Goal: Information Seeking & Learning: Learn about a topic

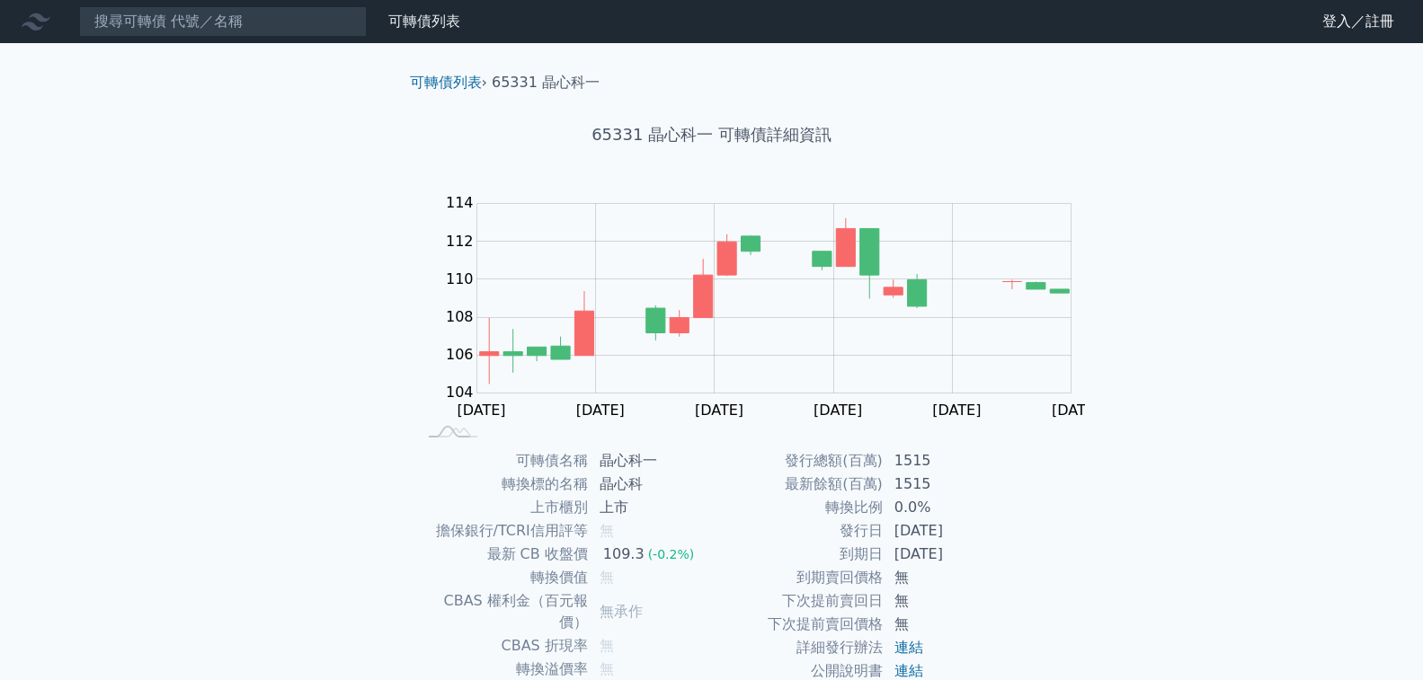
scroll to position [332, 0]
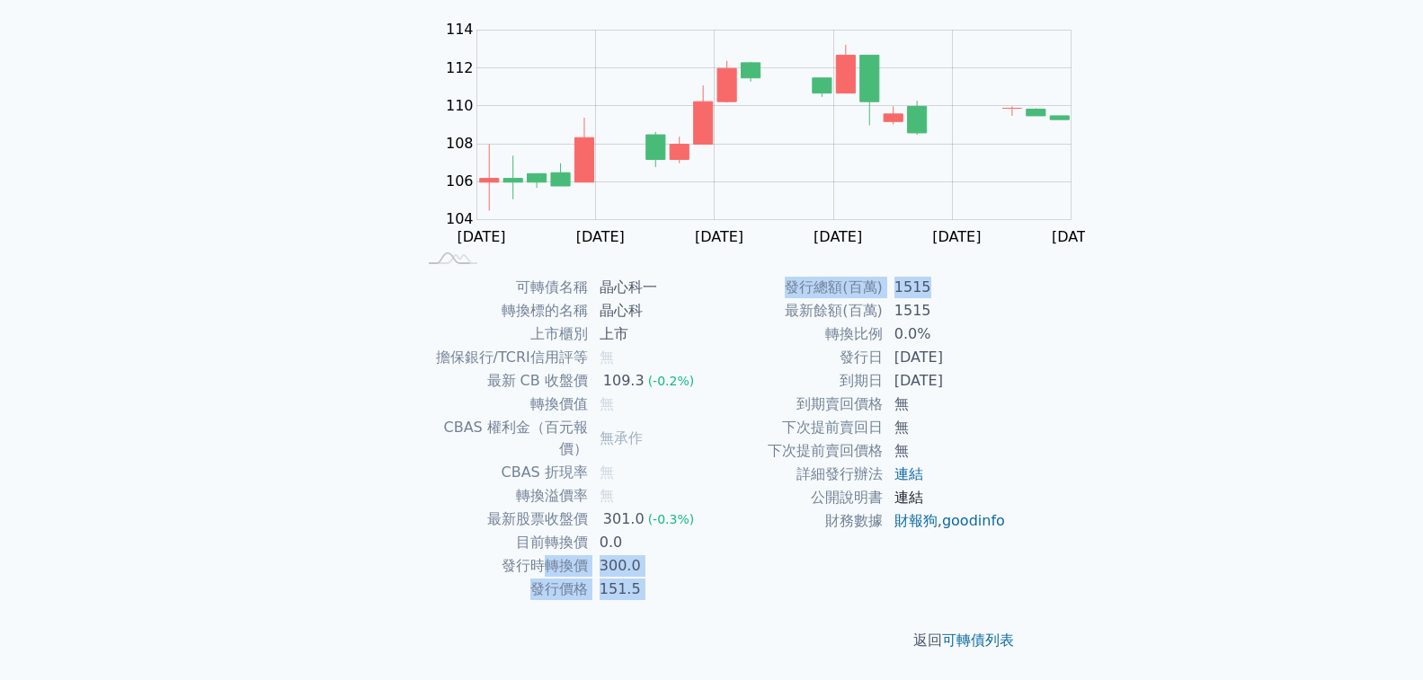
click at [894, 506] on link "連結" at bounding box center [908, 497] width 29 height 17
click at [712, 416] on td "無承作" at bounding box center [650, 438] width 123 height 45
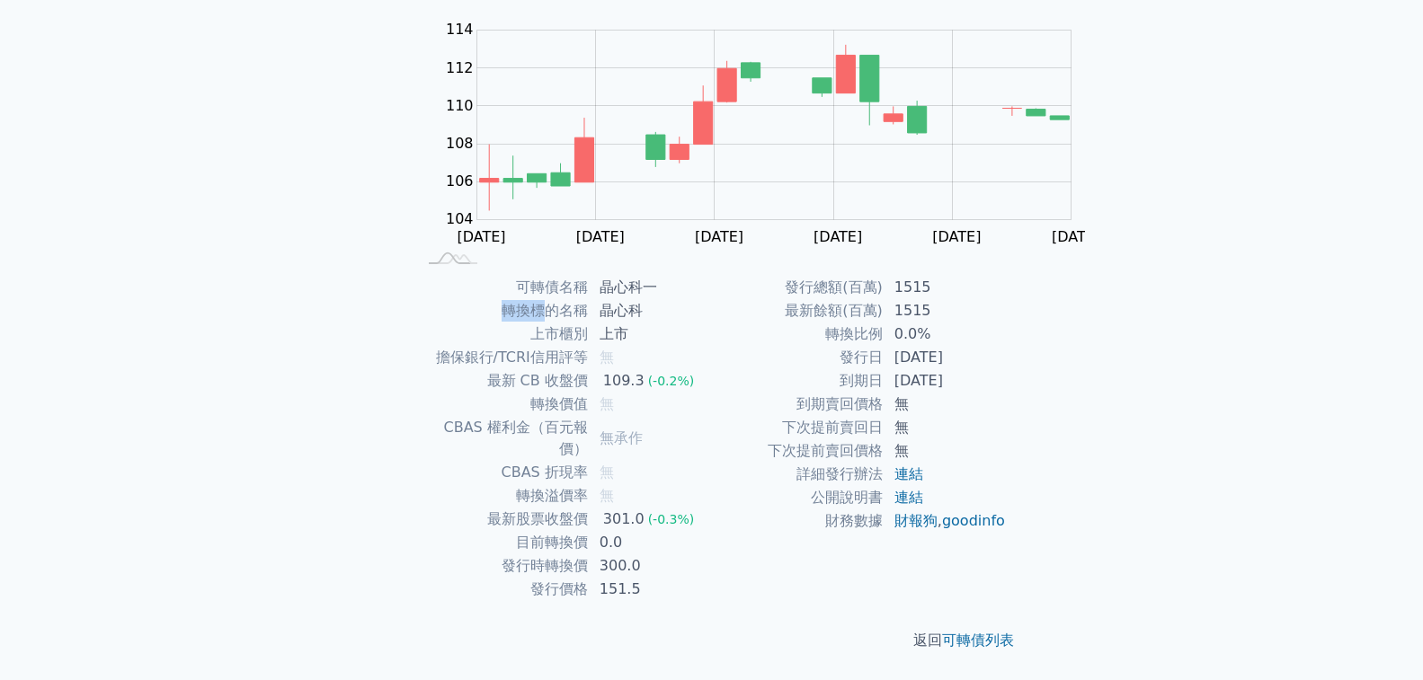
drag, startPoint x: 662, startPoint y: 146, endPoint x: 688, endPoint y: 146, distance: 25.2
click at [589, 299] on td "轉換標的名稱" at bounding box center [503, 310] width 172 height 23
drag, startPoint x: 657, startPoint y: 188, endPoint x: 738, endPoint y: 184, distance: 81.0
click at [712, 346] on tr "擔保銀行/TCRI信用評等 無" at bounding box center [564, 357] width 295 height 23
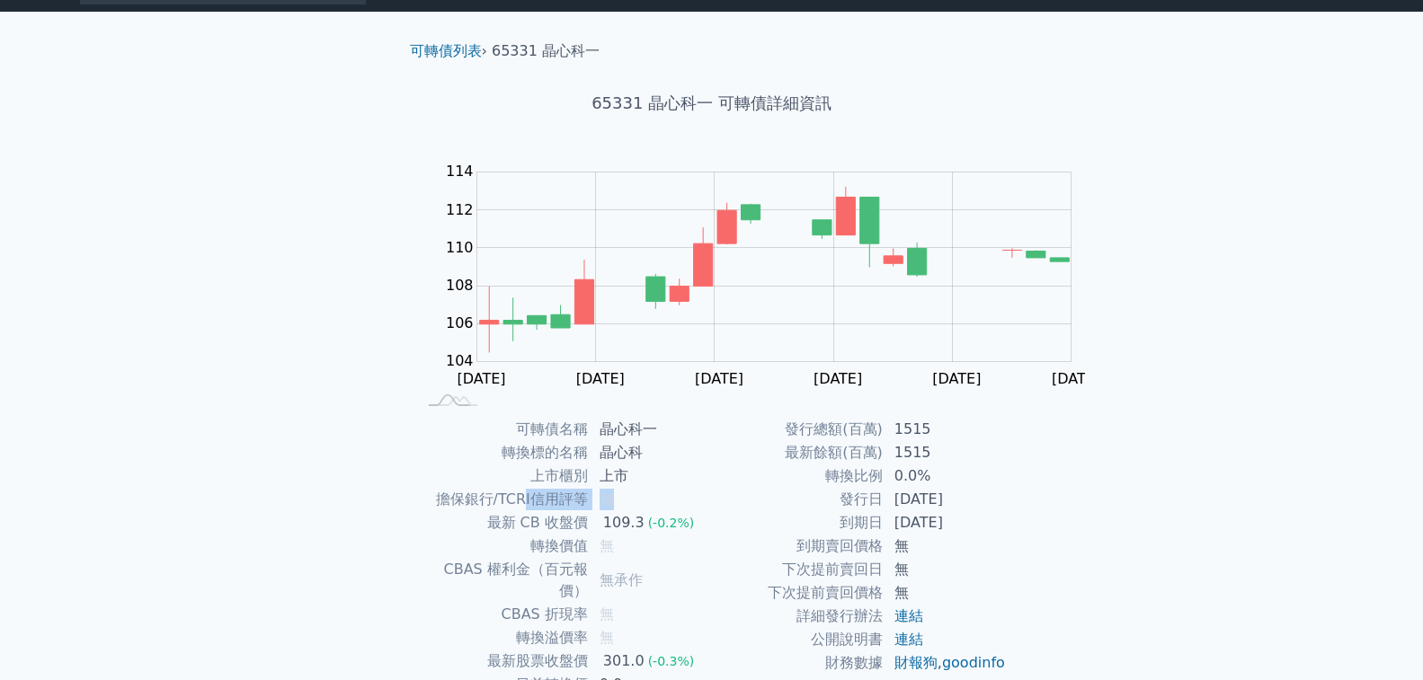
scroll to position [0, 0]
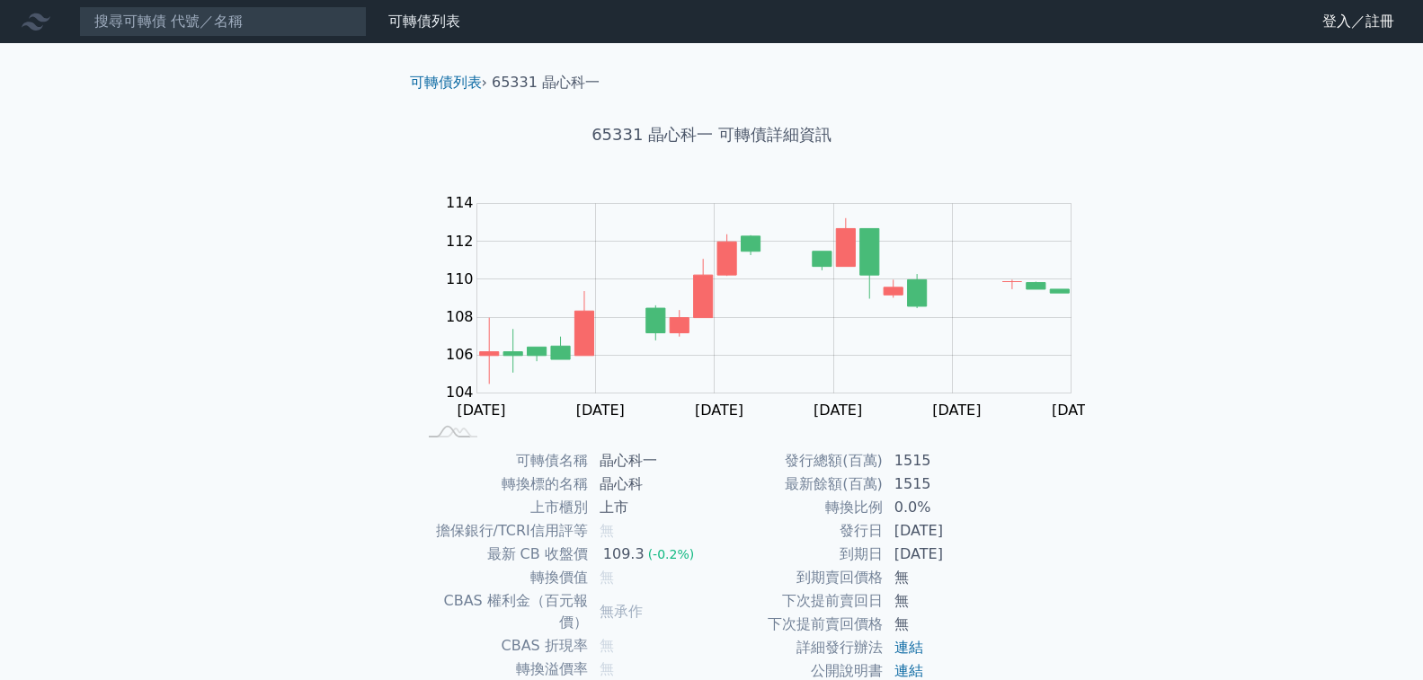
drag, startPoint x: 142, startPoint y: 47, endPoint x: 148, endPoint y: 31, distance: 16.5
click at [143, 45] on div "可轉債列表 財務數據 可轉債列表 財務數據 登入／註冊 登入／註冊 可轉債列表 › 65331 晶心科一 65331 晶心科一 可轉債詳細資訊 Zoom Ou…" at bounding box center [711, 427] width 1423 height 854
click at [148, 31] on input at bounding box center [223, 21] width 288 height 31
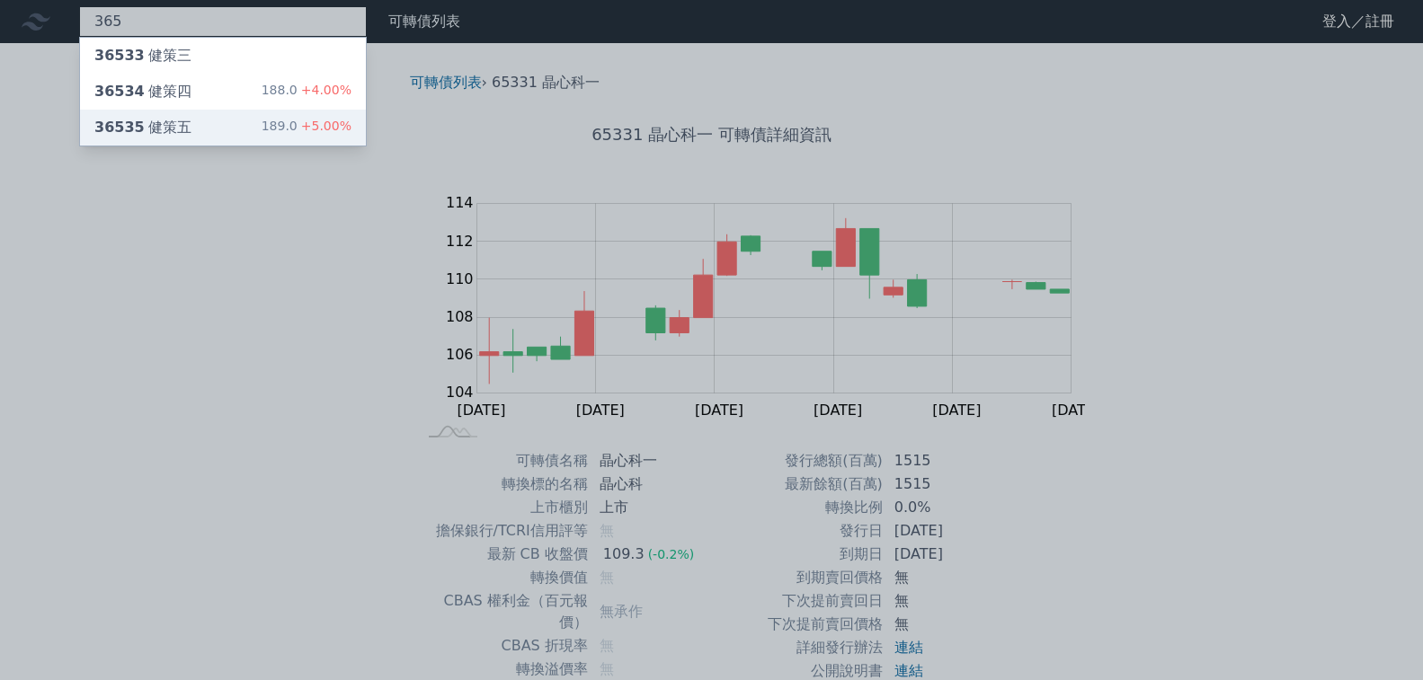
type input "365"
click at [171, 111] on div "36535 健策五 189.0 +5.00%" at bounding box center [223, 128] width 286 height 36
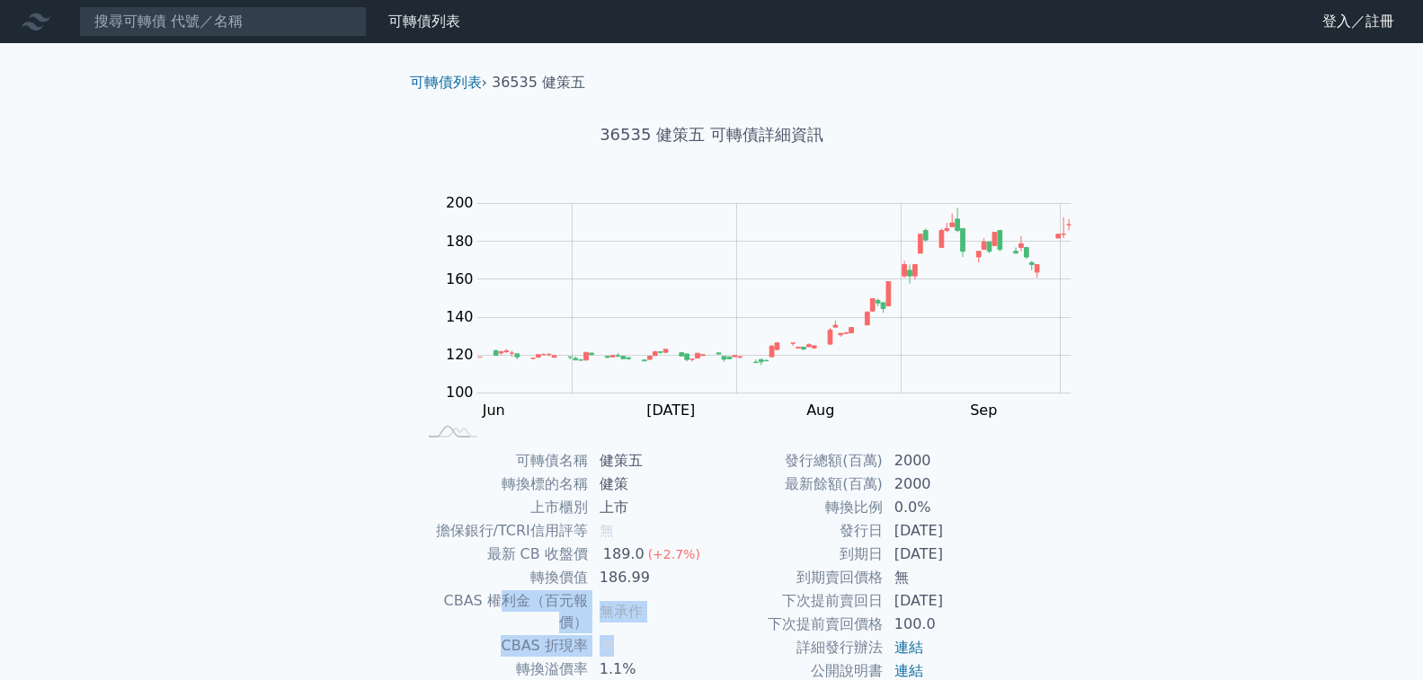
drag, startPoint x: 617, startPoint y: 575, endPoint x: 806, endPoint y: 601, distance: 191.4
click at [712, 601] on tbody "可轉債名稱 健策五 轉換標的名稱 健策 上市櫃別 上市 擔保銀行/TCRI信用評等 無 最新 CB 收盤價 189.0 (+2.7%) 轉換價值 186.99…" at bounding box center [564, 611] width 295 height 325
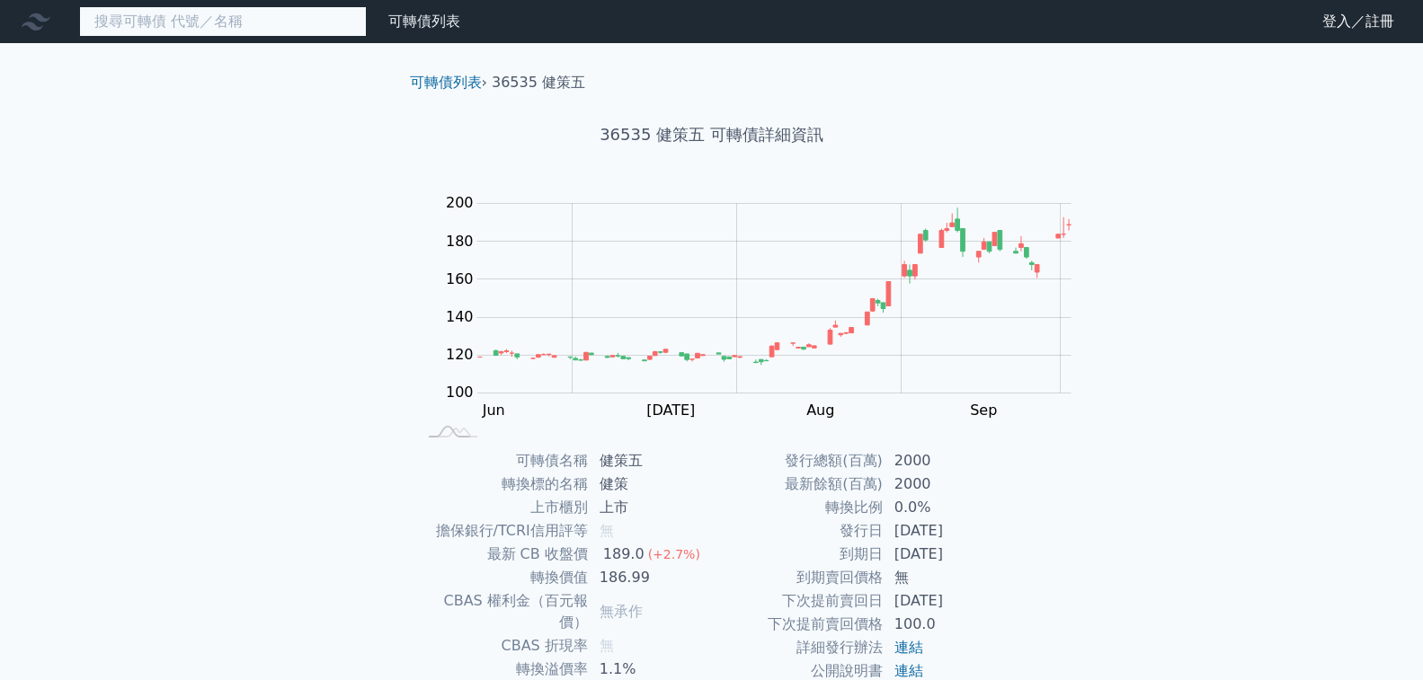
click at [183, 6] on input at bounding box center [223, 21] width 288 height 31
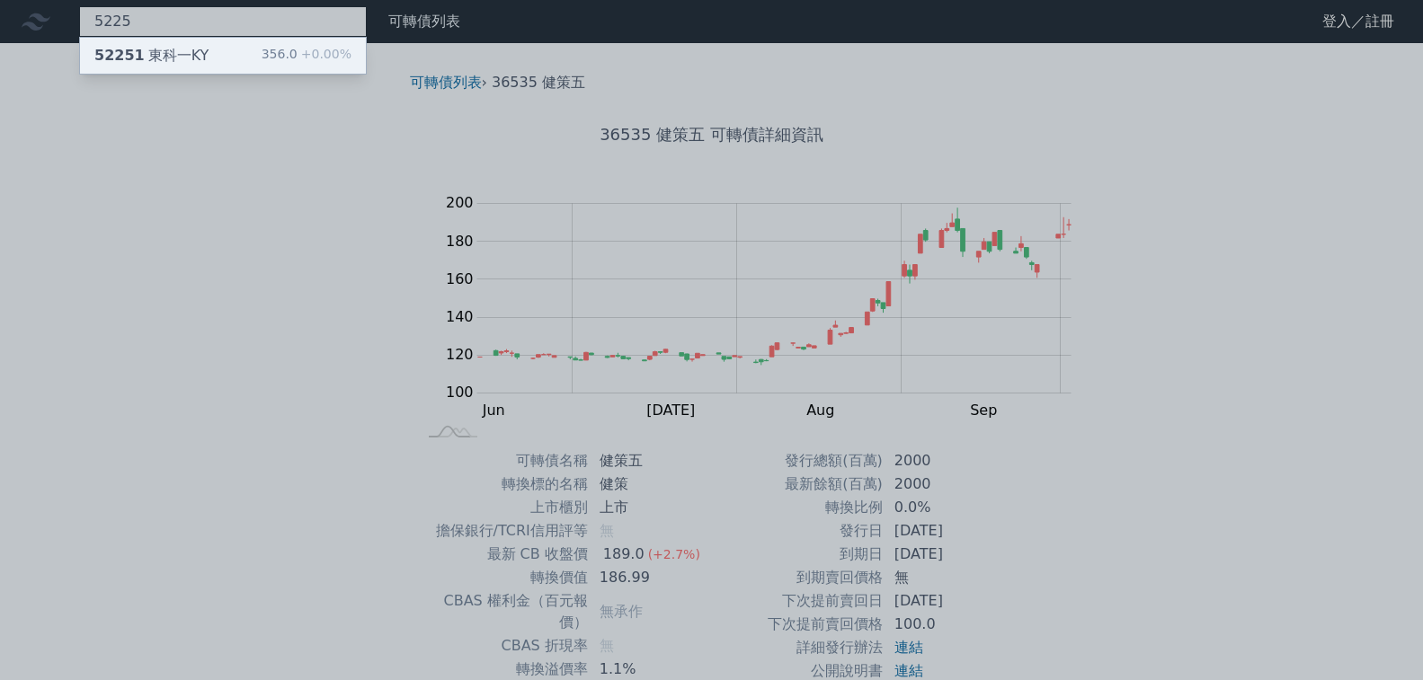
type input "5225"
click at [141, 48] on div "52251 [GEOGRAPHIC_DATA]" at bounding box center [151, 56] width 114 height 22
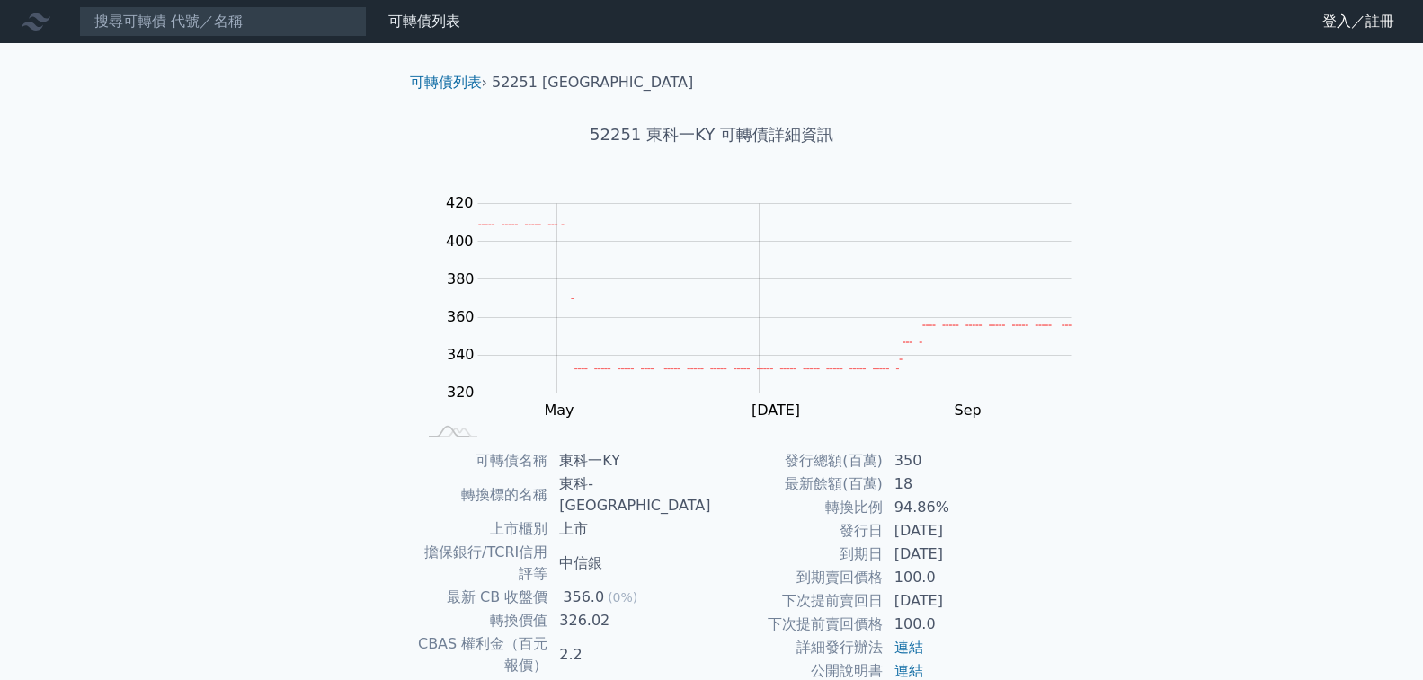
click at [213, 5] on nav "可轉債列表 財務數據 可轉債列表 財務數據 登入／註冊 登入／註冊" at bounding box center [711, 21] width 1423 height 43
click at [204, 26] on input at bounding box center [223, 21] width 288 height 31
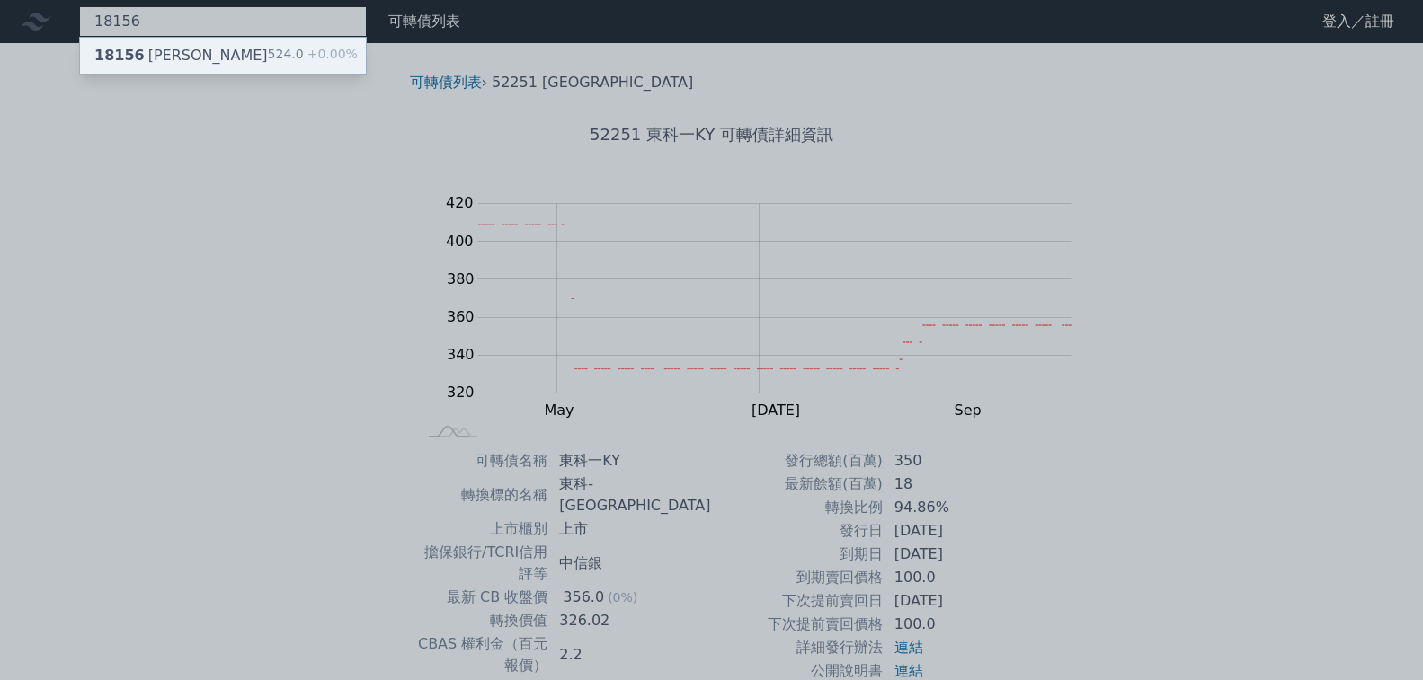
type input "18156"
click at [177, 44] on div "18156 富喬六 524.0 +0.00%" at bounding box center [223, 56] width 286 height 36
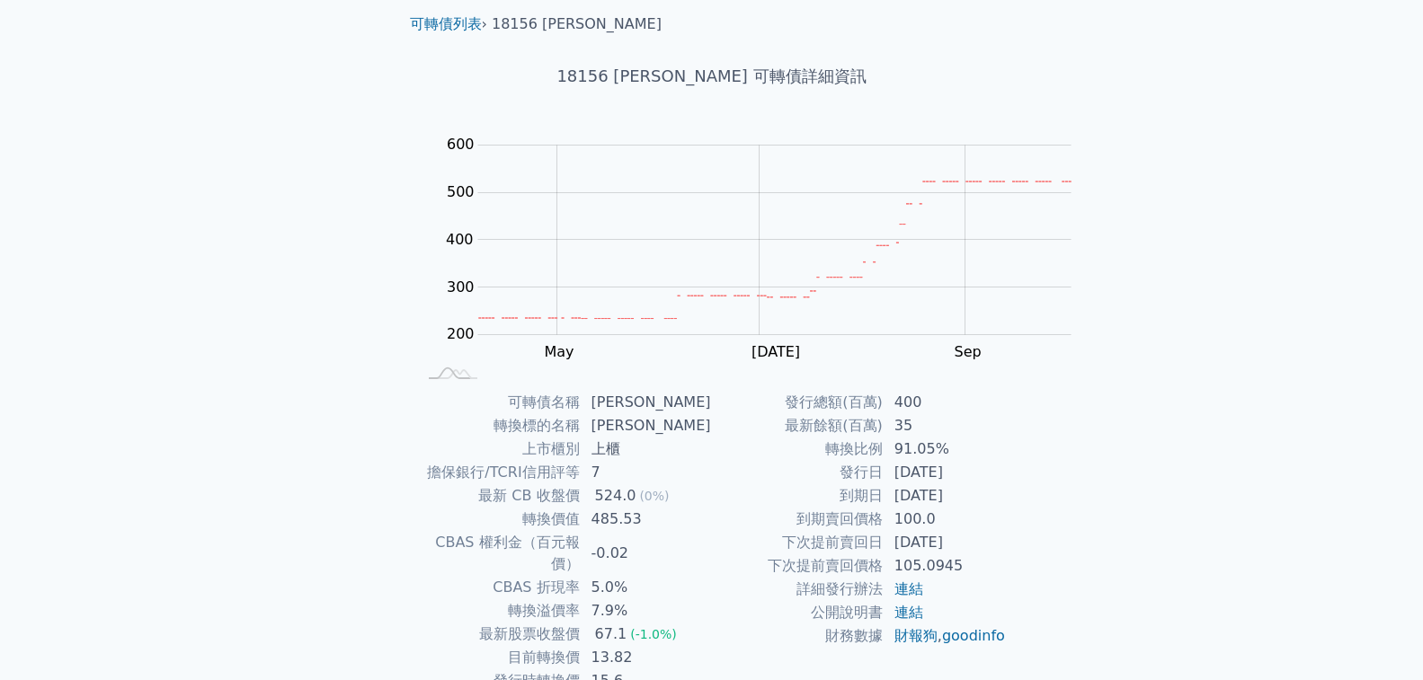
scroll to position [90, 0]
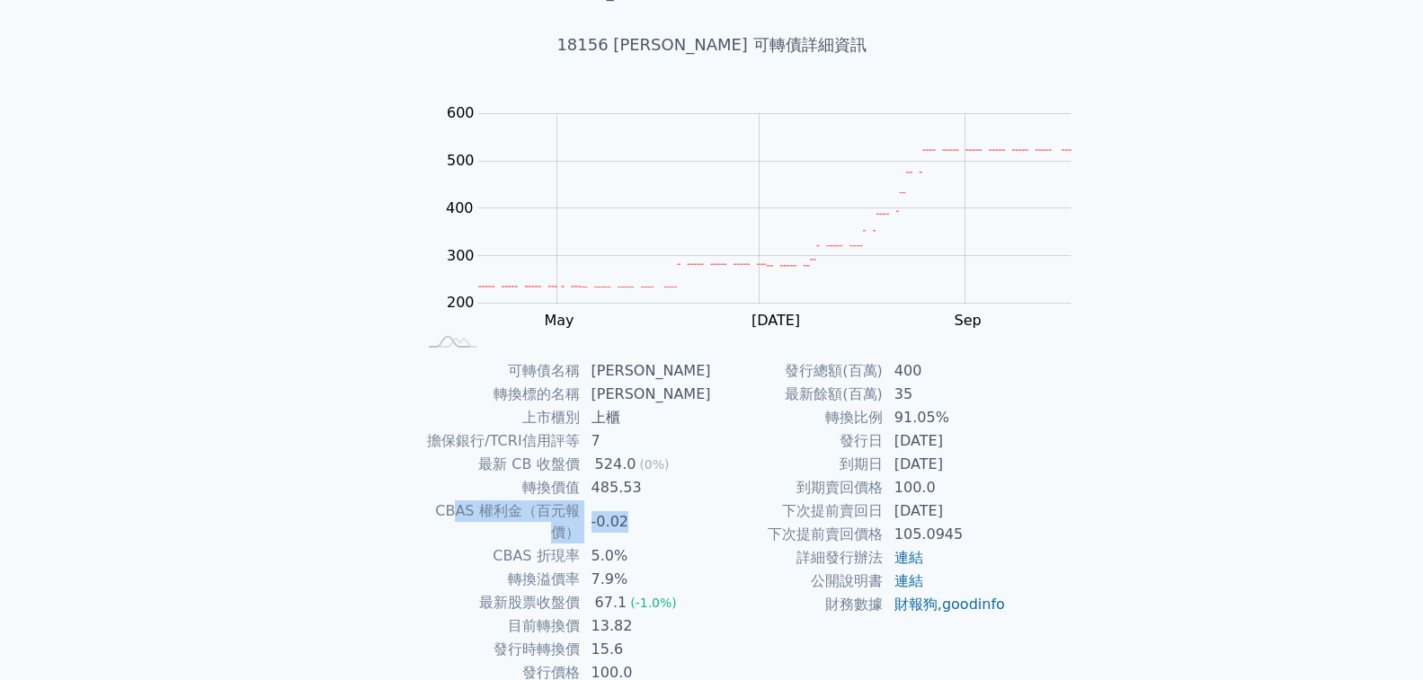
drag, startPoint x: 763, startPoint y: 492, endPoint x: 575, endPoint y: 480, distance: 188.2
click at [575, 500] on tr "CBAS 權利金（百元報價） -0.02" at bounding box center [564, 522] width 295 height 45
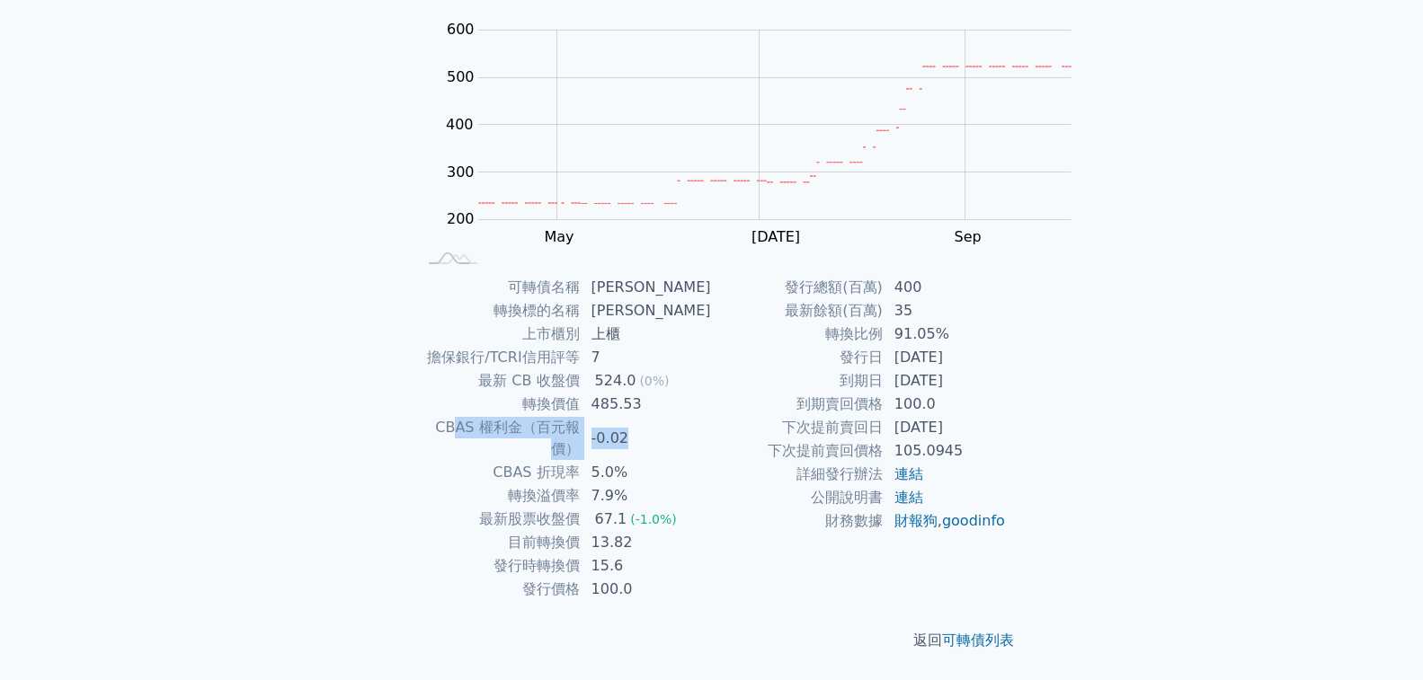
scroll to position [332, 0]
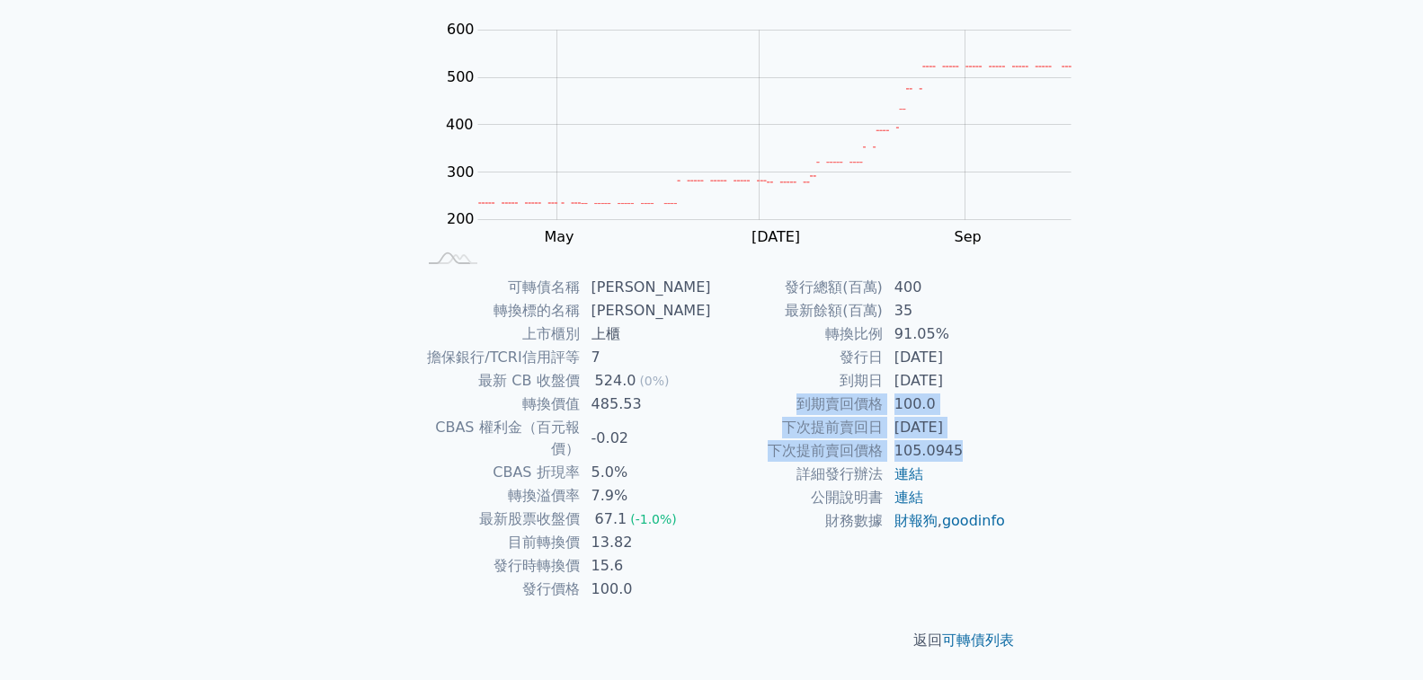
drag, startPoint x: 814, startPoint y: 525, endPoint x: 607, endPoint y: 491, distance: 210.4
click at [712, 491] on tbody "發行總額(百萬) 400 最新餘額(百萬) 35 轉換比例 91.05% 發行日 [DATE] 到期日 [DATE] 到期賣回價格 100.0 下次提前賣回日…" at bounding box center [859, 404] width 295 height 257
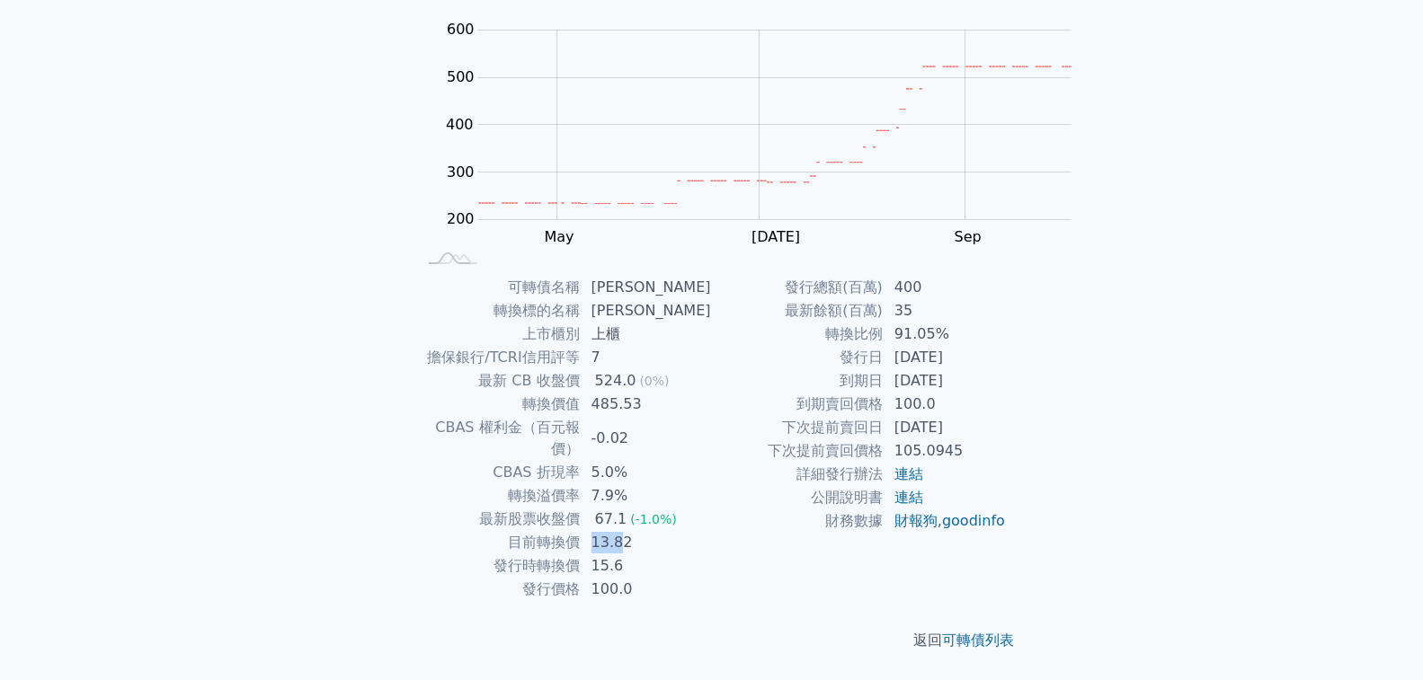
drag, startPoint x: 750, startPoint y: 333, endPoint x: 704, endPoint y: 328, distance: 46.1
click at [709, 531] on tr "目前轉換價 13.82" at bounding box center [564, 542] width 295 height 23
click at [581, 531] on td "目前轉換價" at bounding box center [499, 542] width 164 height 23
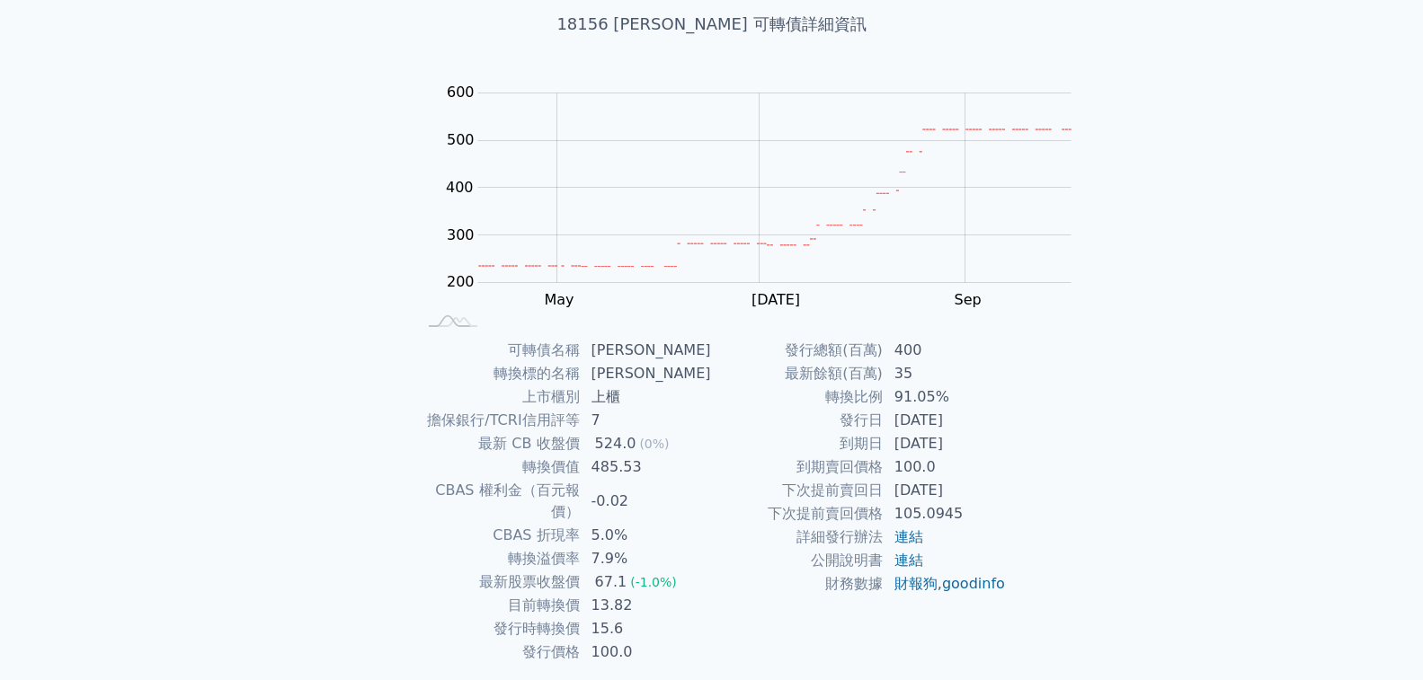
scroll to position [0, 0]
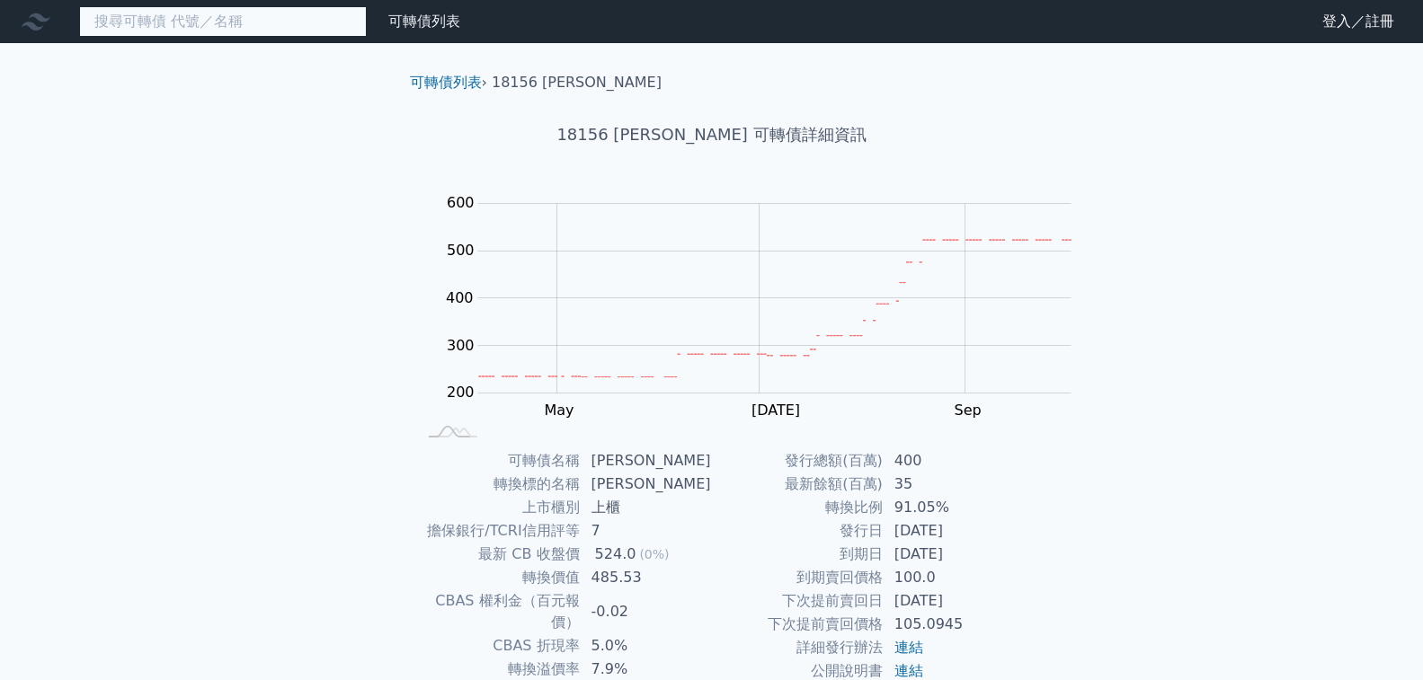
click at [174, 24] on input at bounding box center [223, 21] width 288 height 31
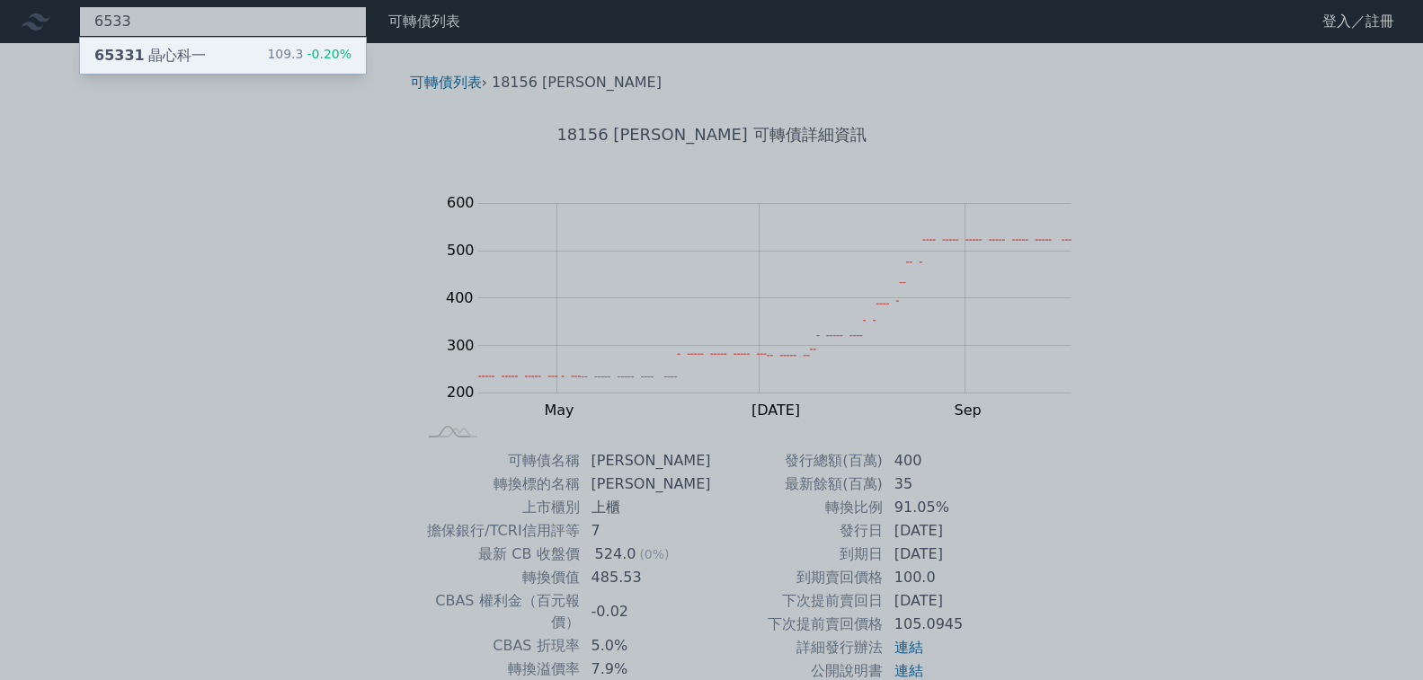
type input "6533"
click at [173, 41] on div "65331 晶心科一 109.3 -0.20%" at bounding box center [223, 56] width 286 height 36
